Goal: Task Accomplishment & Management: Use online tool/utility

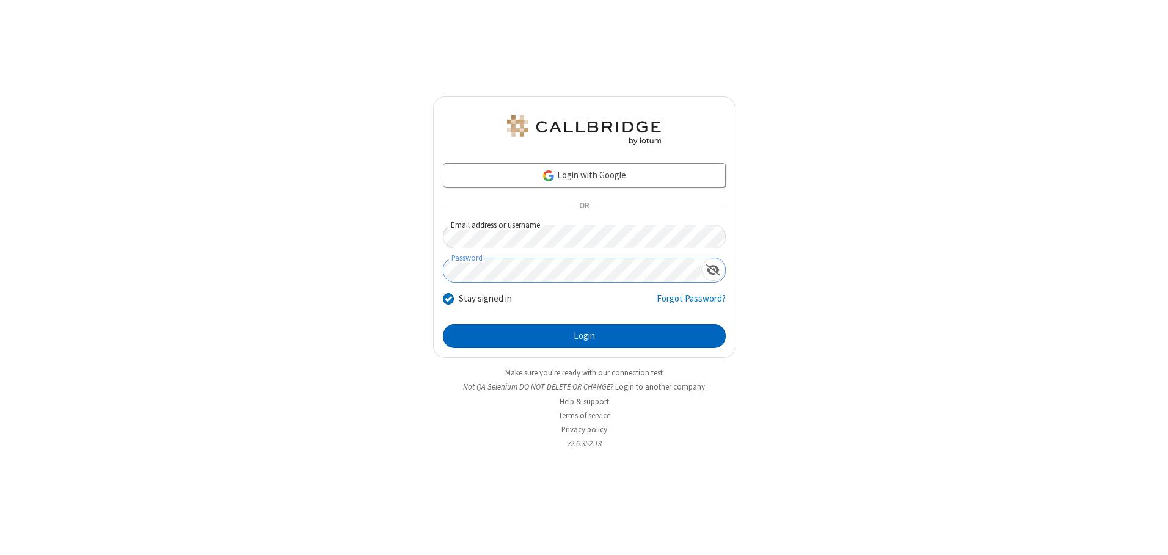
click at [584, 336] on button "Login" at bounding box center [584, 336] width 283 height 24
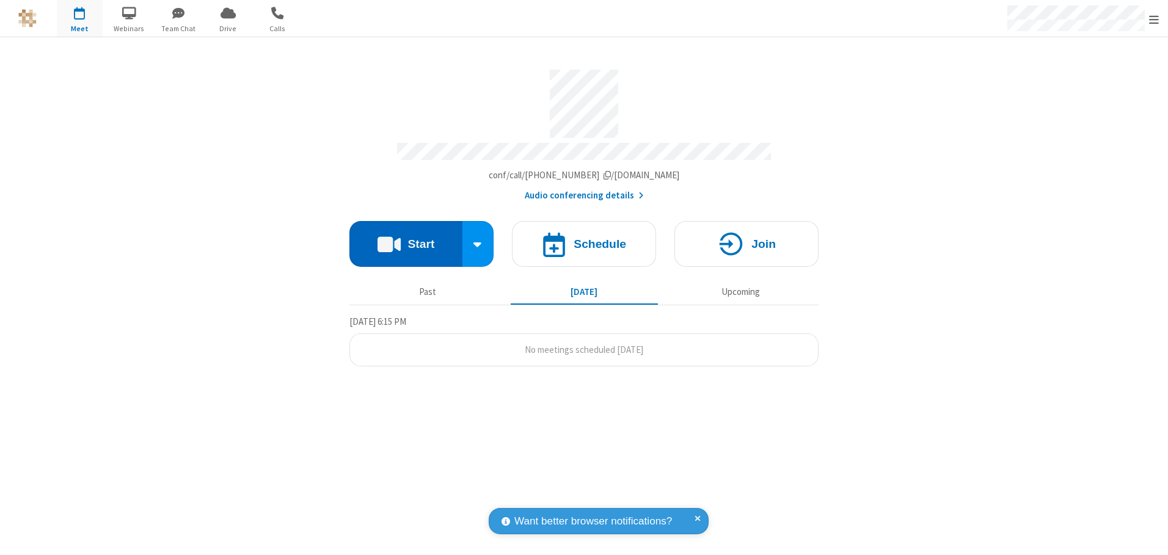
click at [406, 239] on button "Start" at bounding box center [405, 244] width 113 height 46
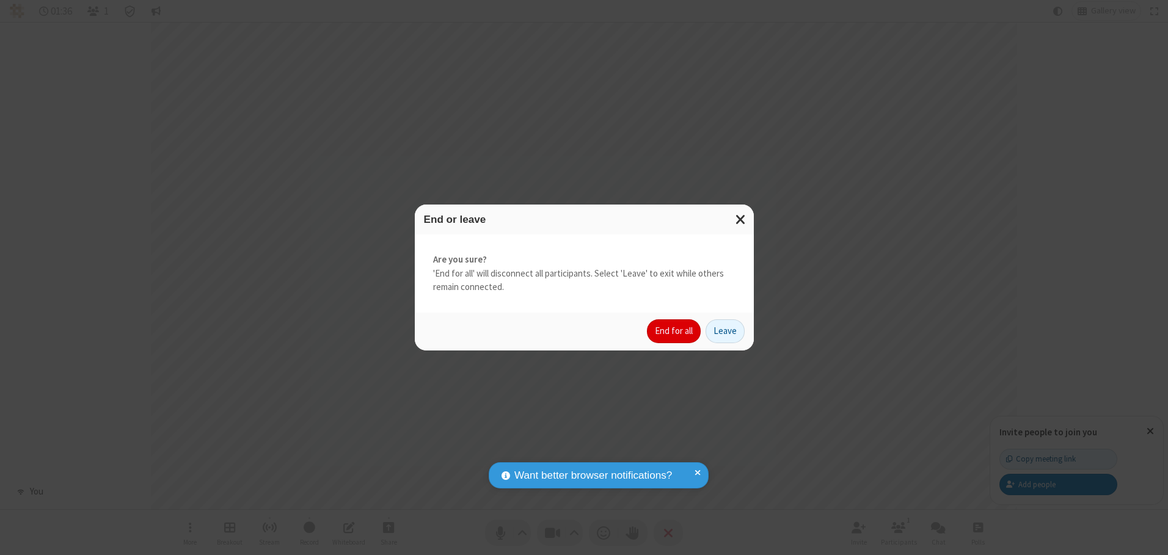
click at [674, 331] on button "End for all" at bounding box center [674, 331] width 54 height 24
